Goal: Transaction & Acquisition: Purchase product/service

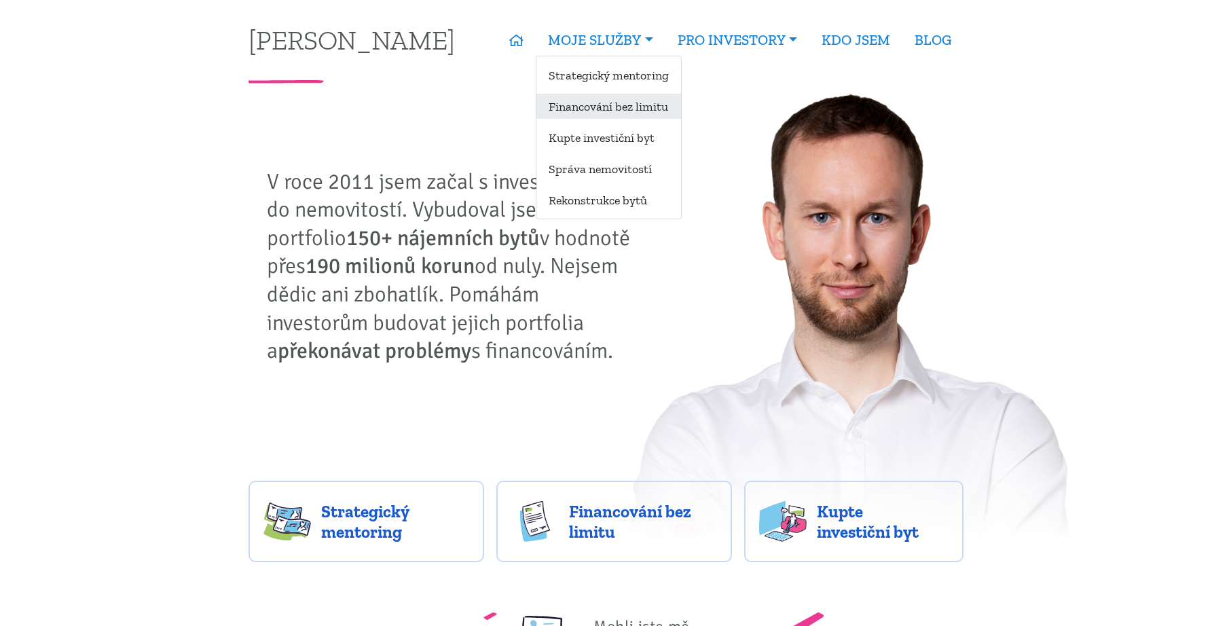
click at [612, 98] on link "Financování bez limitu" at bounding box center [609, 106] width 145 height 25
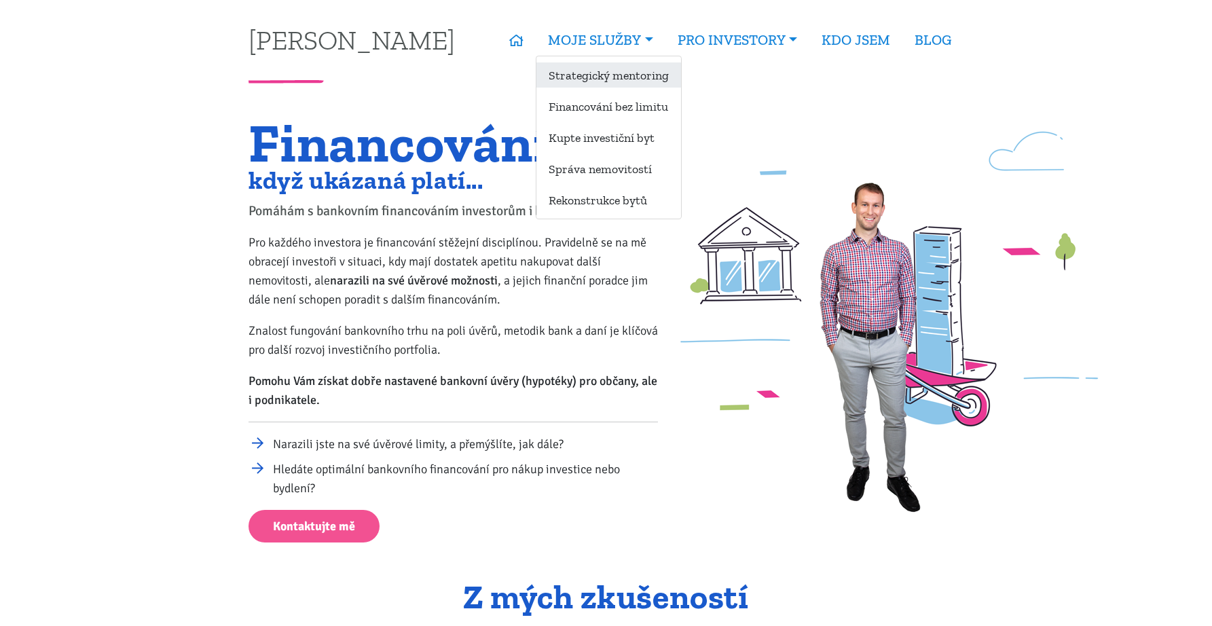
click at [614, 70] on link "Strategický mentoring" at bounding box center [609, 74] width 145 height 25
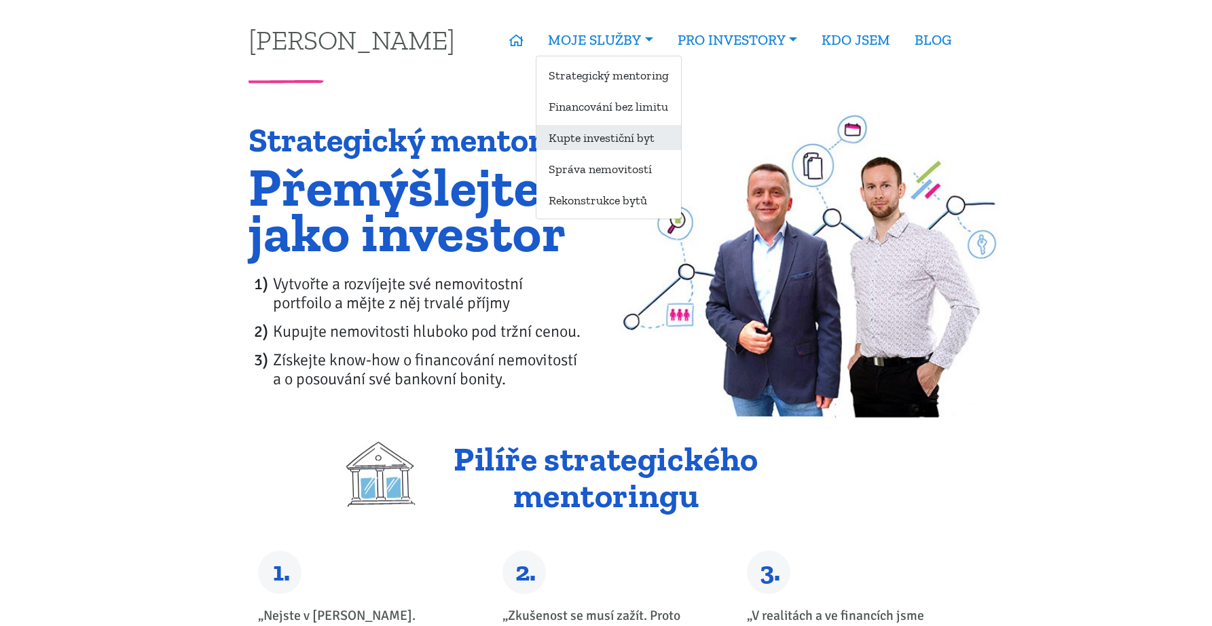
click at [631, 146] on link "Kupte investiční byt" at bounding box center [609, 137] width 145 height 25
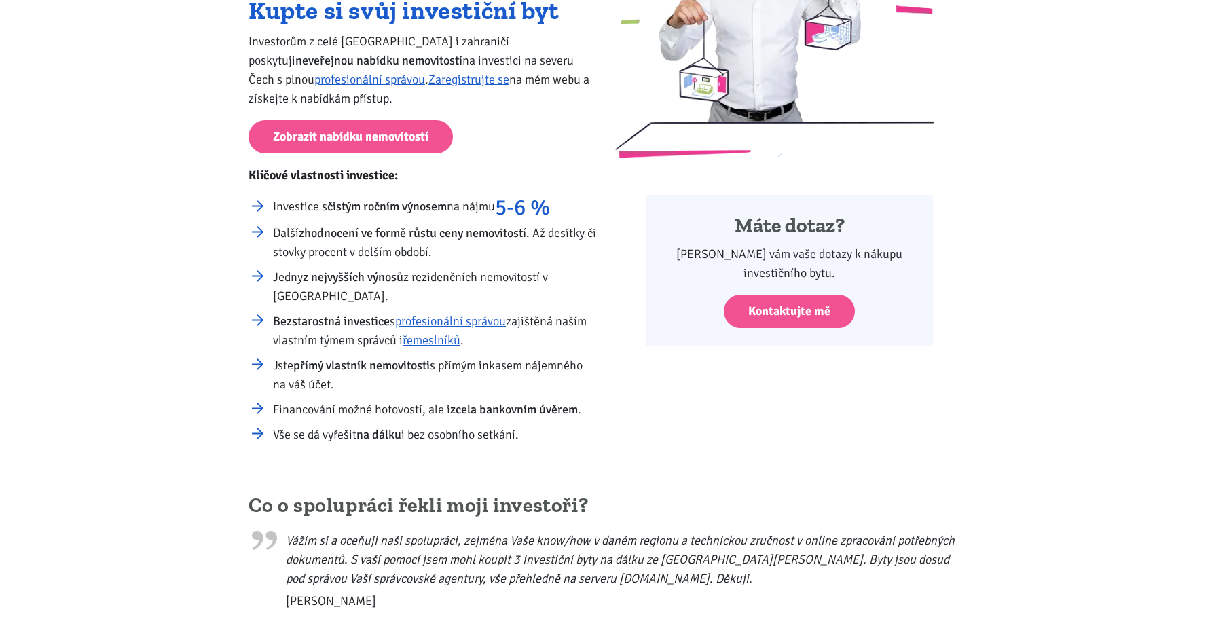
scroll to position [130, 0]
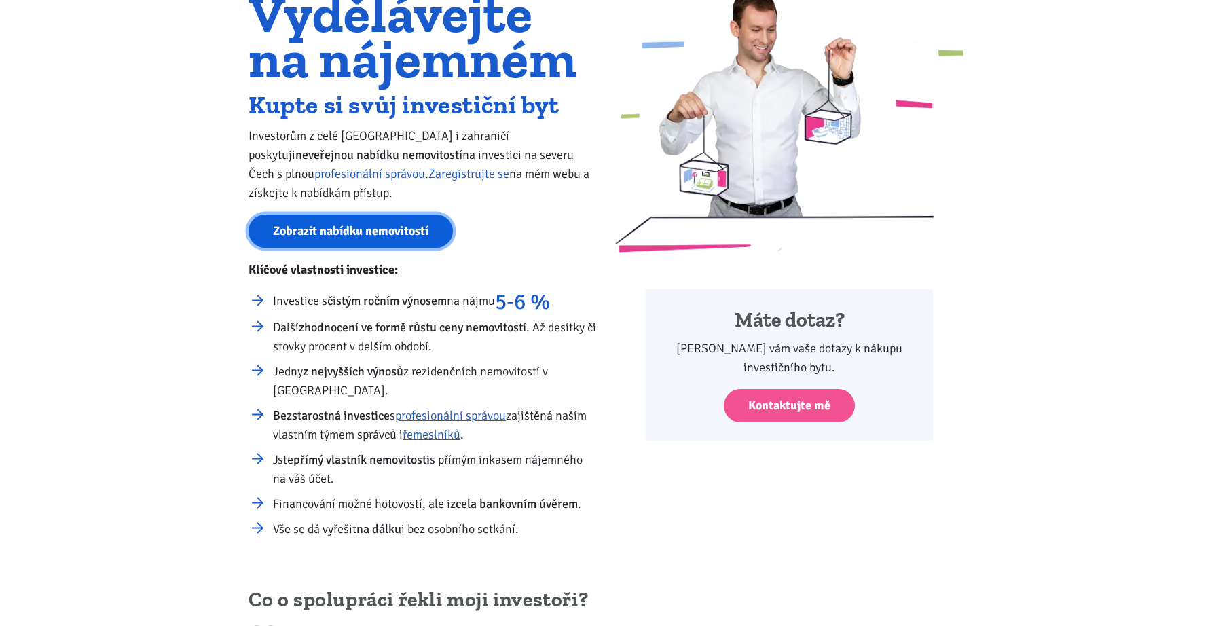
click at [389, 236] on link "Zobrazit nabídku nemovitostí" at bounding box center [351, 231] width 204 height 33
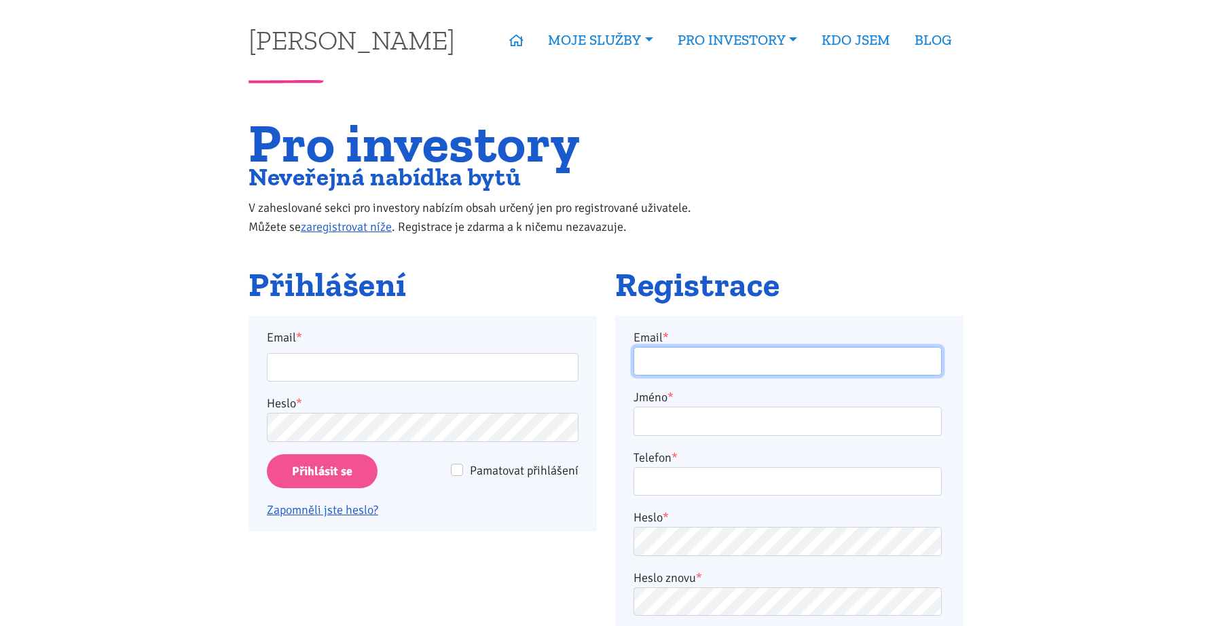
type input "scott9075@gmail.com"
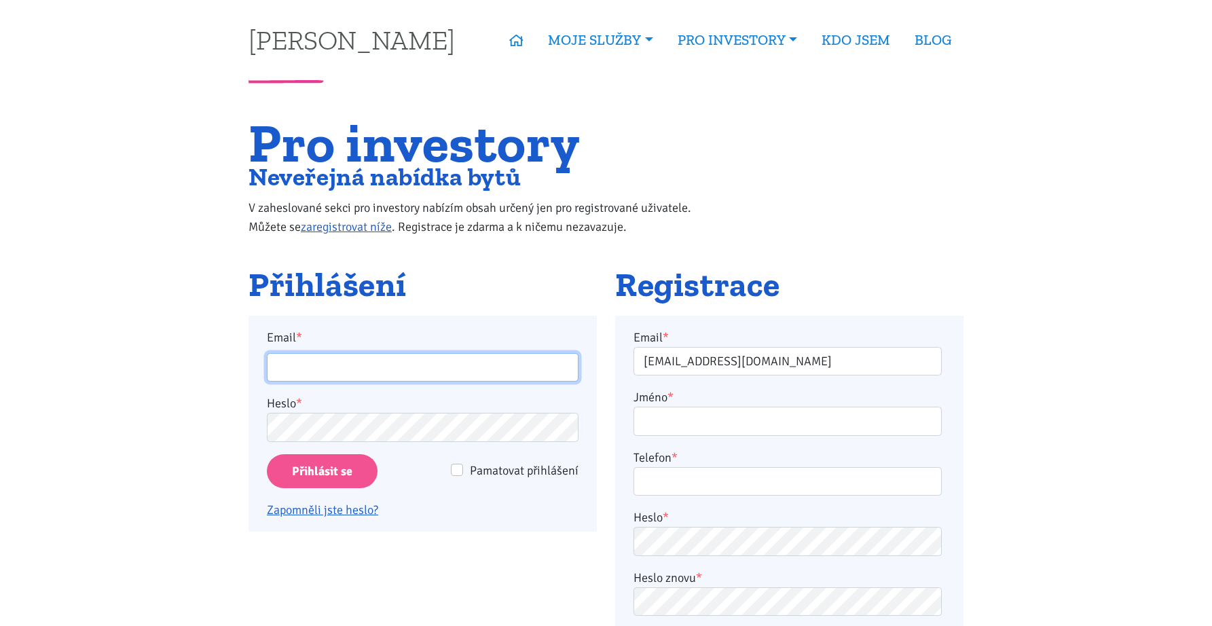
type input "scott9075@gmail.com"
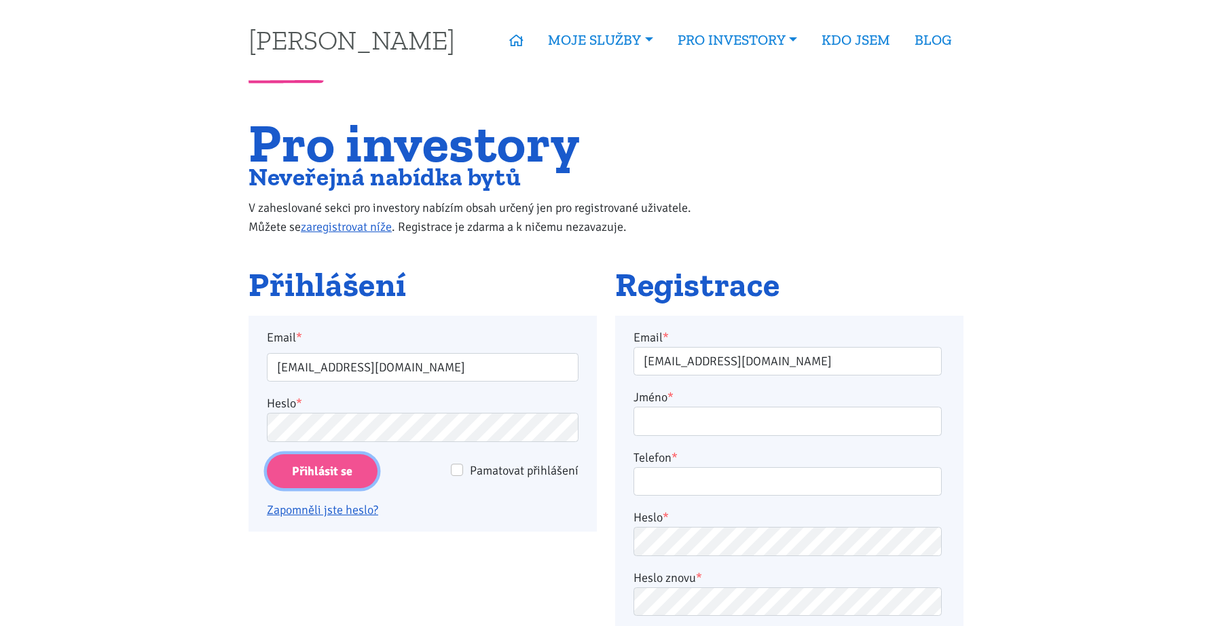
click at [345, 467] on input "Přihlásit se" at bounding box center [322, 471] width 111 height 35
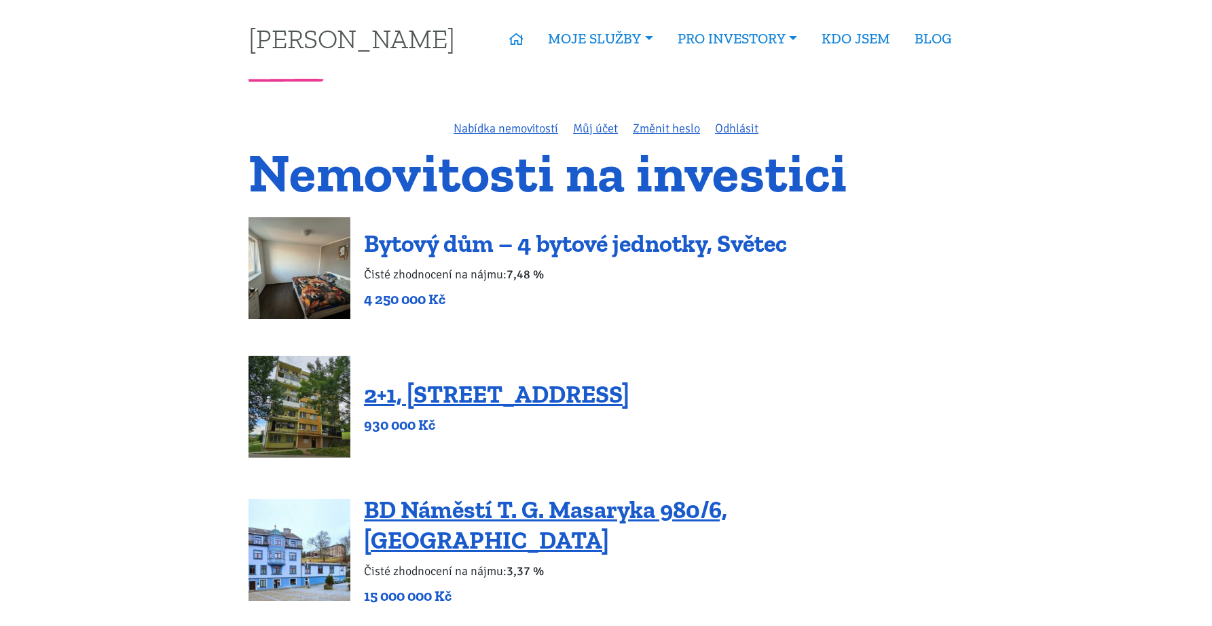
scroll to position [1, 0]
click at [585, 248] on link "Bytový dům – 4 bytové jednotky, Světec" at bounding box center [575, 244] width 423 height 29
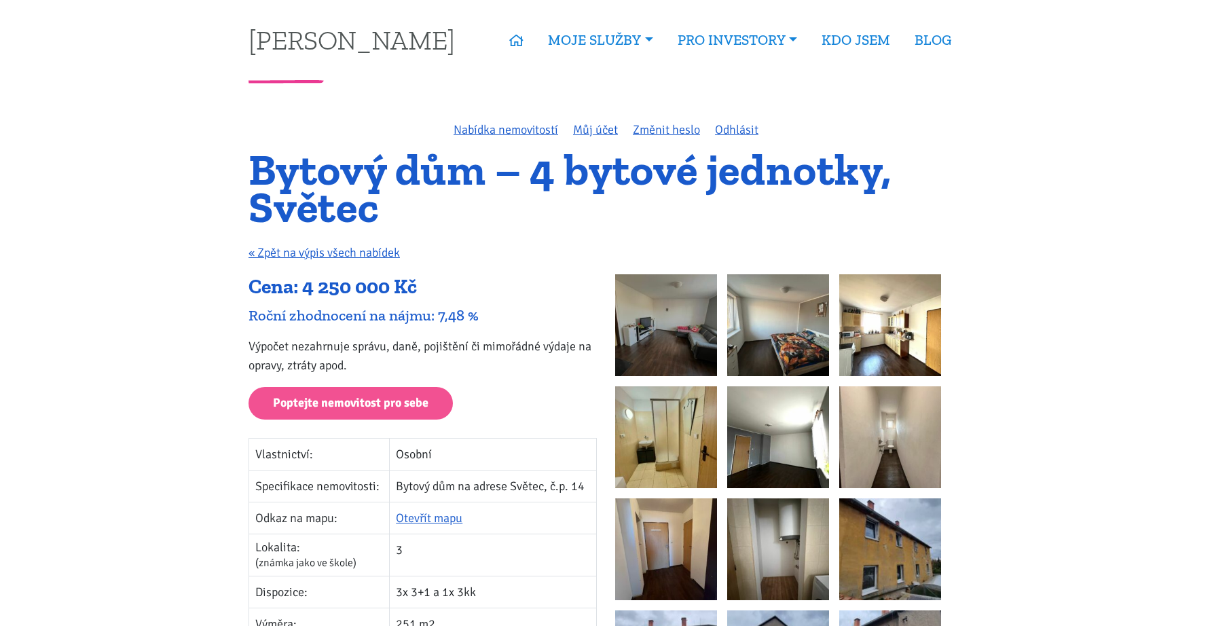
click at [690, 323] on img at bounding box center [666, 325] width 102 height 102
